Goal: Information Seeking & Learning: Learn about a topic

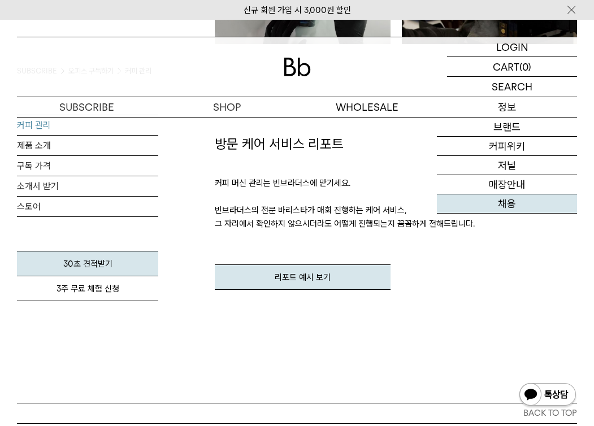
click at [501, 205] on link "채용" at bounding box center [507, 203] width 140 height 19
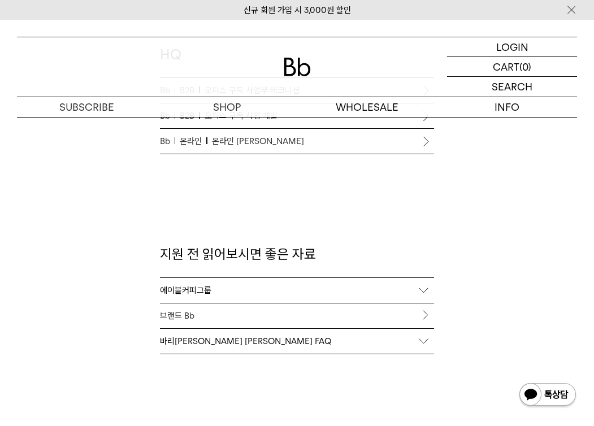
scroll to position [1030, 0]
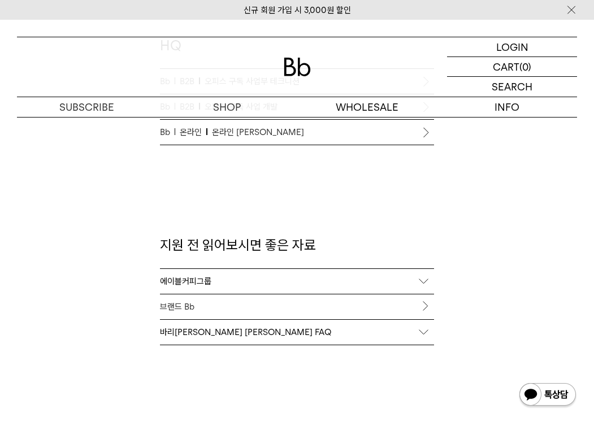
click at [427, 331] on div "바리스타 채용 FAQ" at bounding box center [297, 332] width 275 height 25
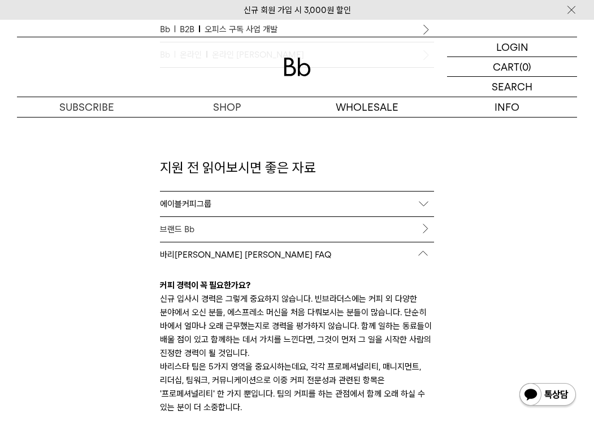
scroll to position [1086, 0]
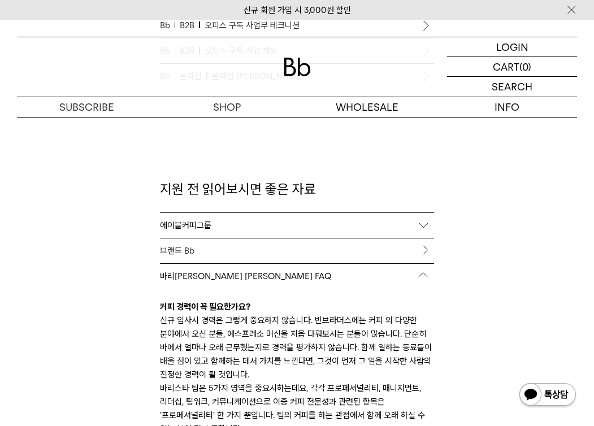
click at [326, 250] on link "브랜드 Bb" at bounding box center [297, 250] width 275 height 25
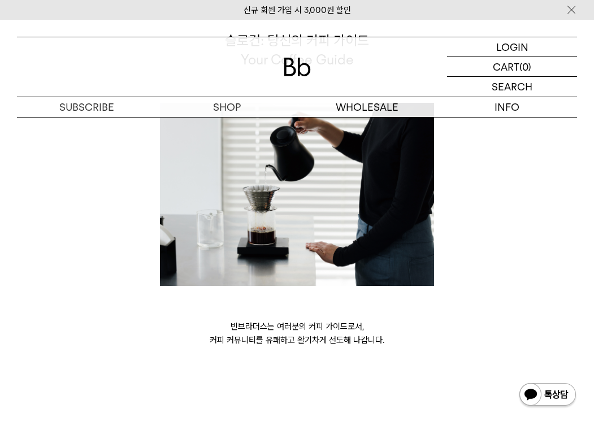
scroll to position [2678, 0]
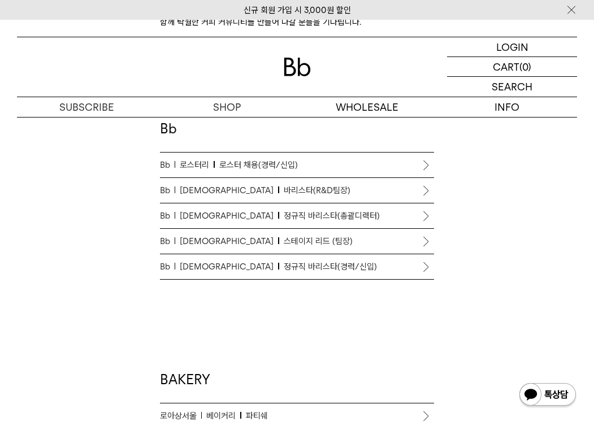
scroll to position [544, 0]
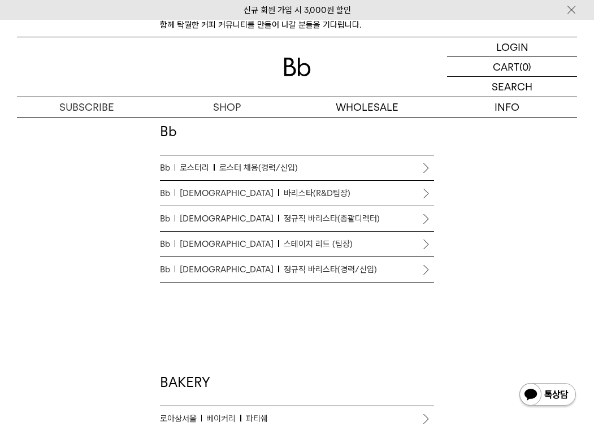
click at [284, 223] on span "정규직 바리스타(총괄디렉터)" at bounding box center [332, 219] width 96 height 14
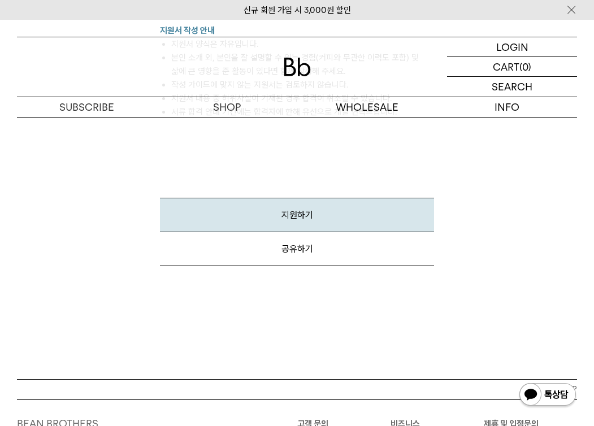
scroll to position [1688, 0]
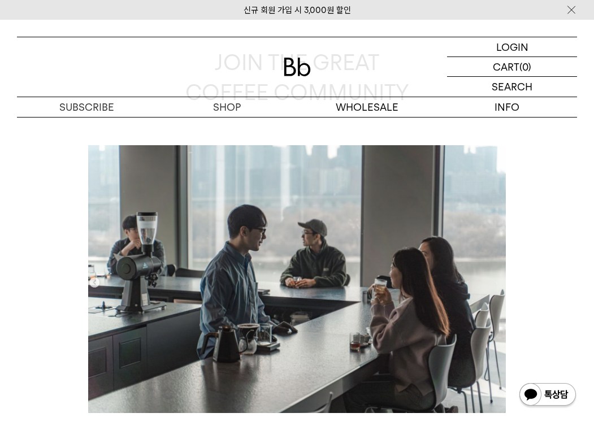
scroll to position [106, 0]
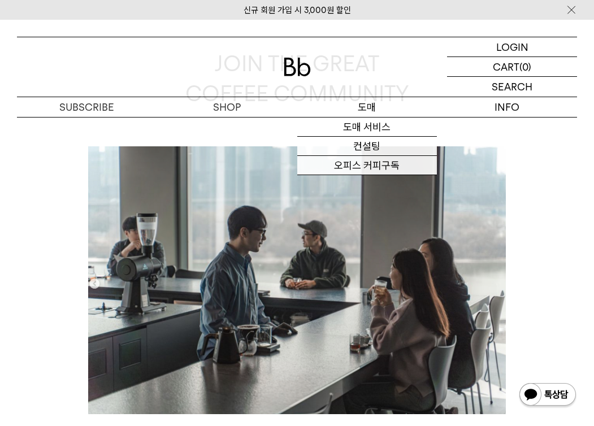
click at [374, 108] on p "도매" at bounding box center [367, 107] width 140 height 20
click at [372, 127] on link "도매 서비스" at bounding box center [367, 127] width 140 height 19
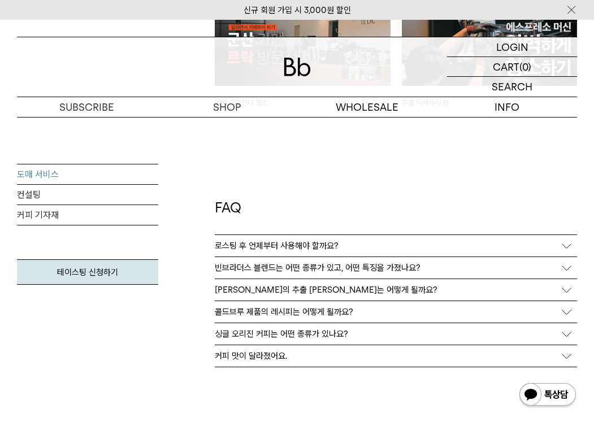
click at [326, 307] on p "콜드브루 제품의 레시피는 어떻게 될까요?" at bounding box center [284, 312] width 138 height 10
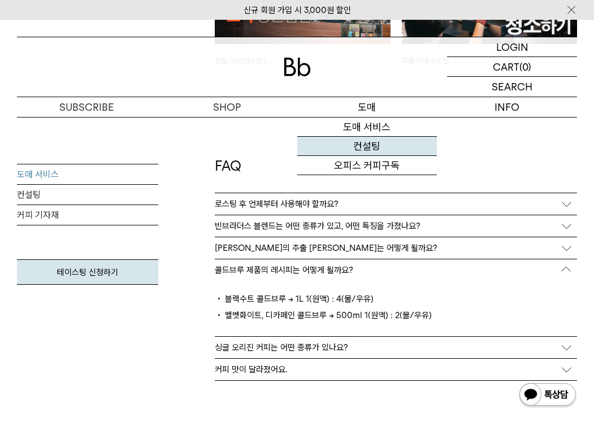
click at [362, 145] on link "컨설팅" at bounding box center [367, 146] width 140 height 19
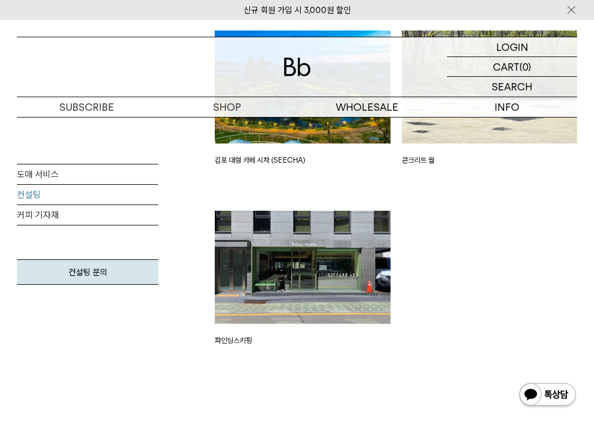
scroll to position [2196, 0]
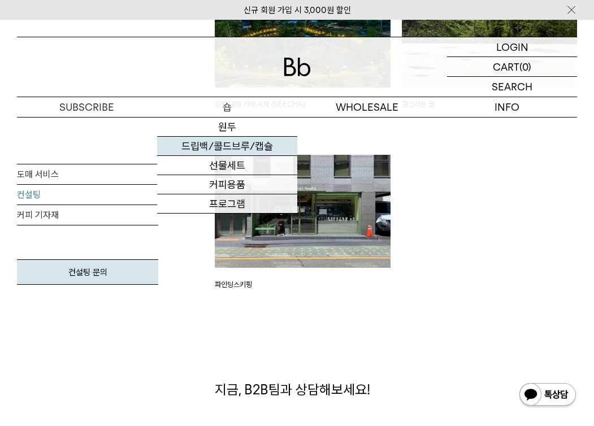
click at [241, 149] on link "드립백/콜드브루/캡슐" at bounding box center [227, 146] width 140 height 19
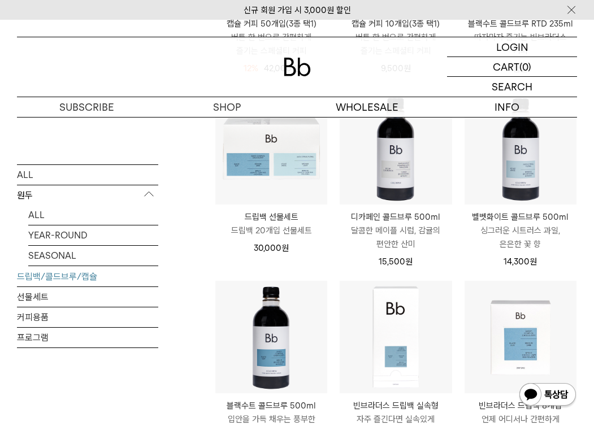
scroll to position [532, 0]
